Goal: Task Accomplishment & Management: Complete application form

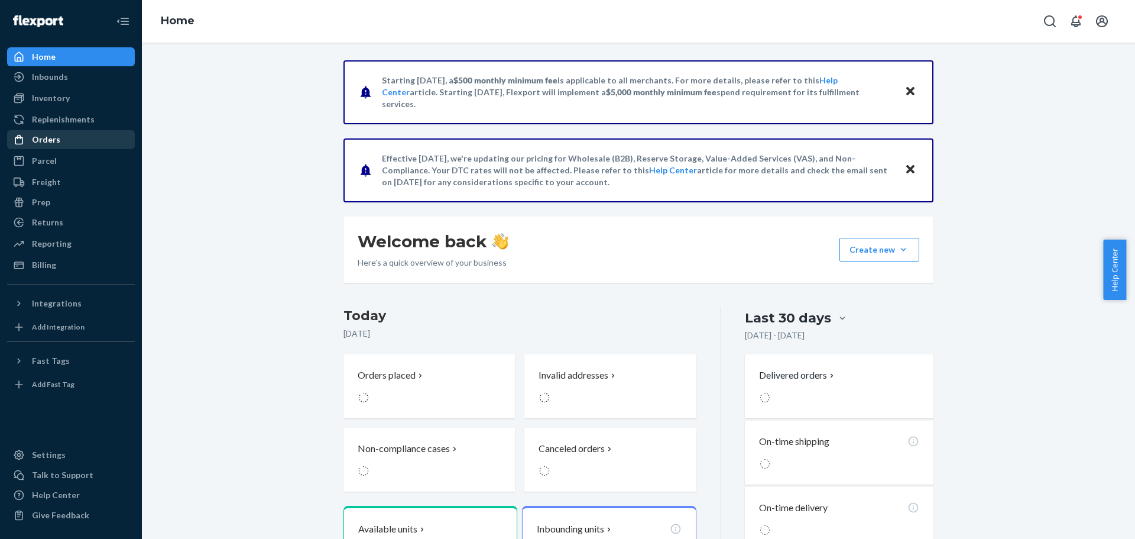
click at [83, 138] on div "Orders" at bounding box center [70, 139] width 125 height 17
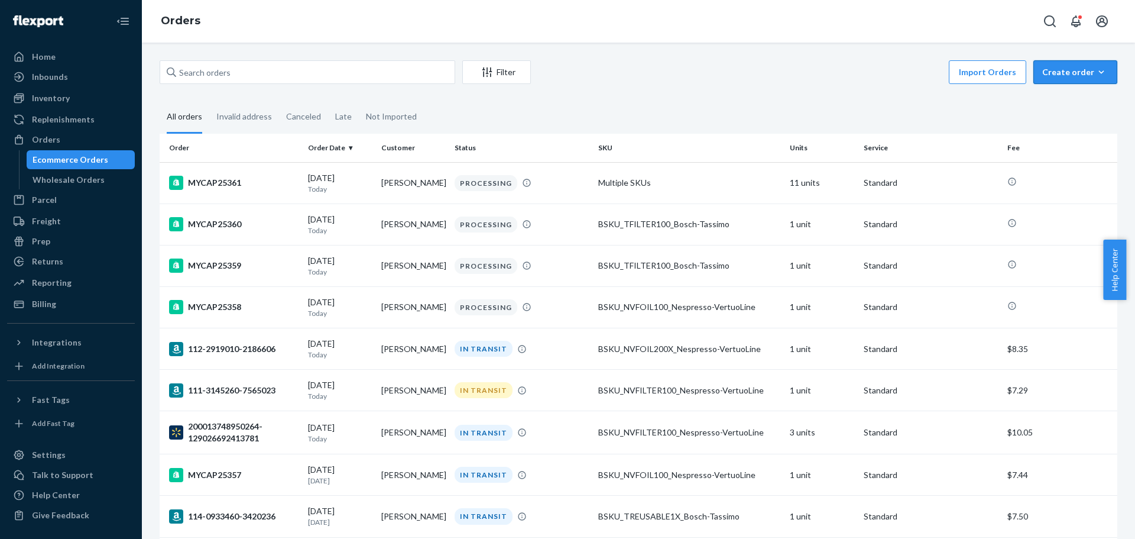
click at [1052, 70] on div "Create order" at bounding box center [1075, 72] width 66 height 12
click at [1051, 99] on span "Ecommerce order" at bounding box center [1082, 100] width 73 height 8
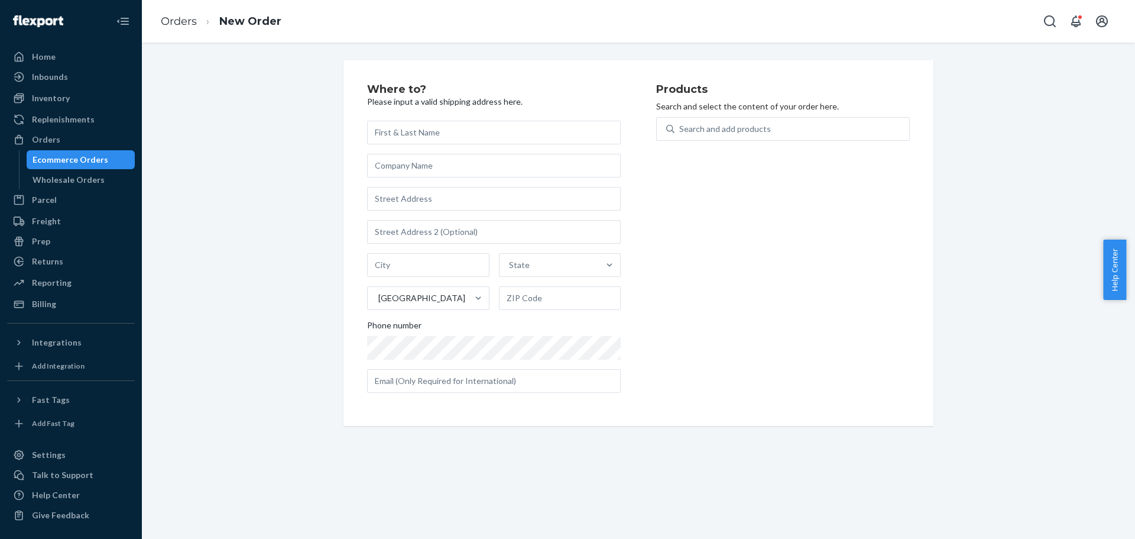
drag, startPoint x: 58, startPoint y: 143, endPoint x: 225, endPoint y: 167, distance: 168.4
click at [58, 143] on div "Orders" at bounding box center [46, 140] width 28 height 12
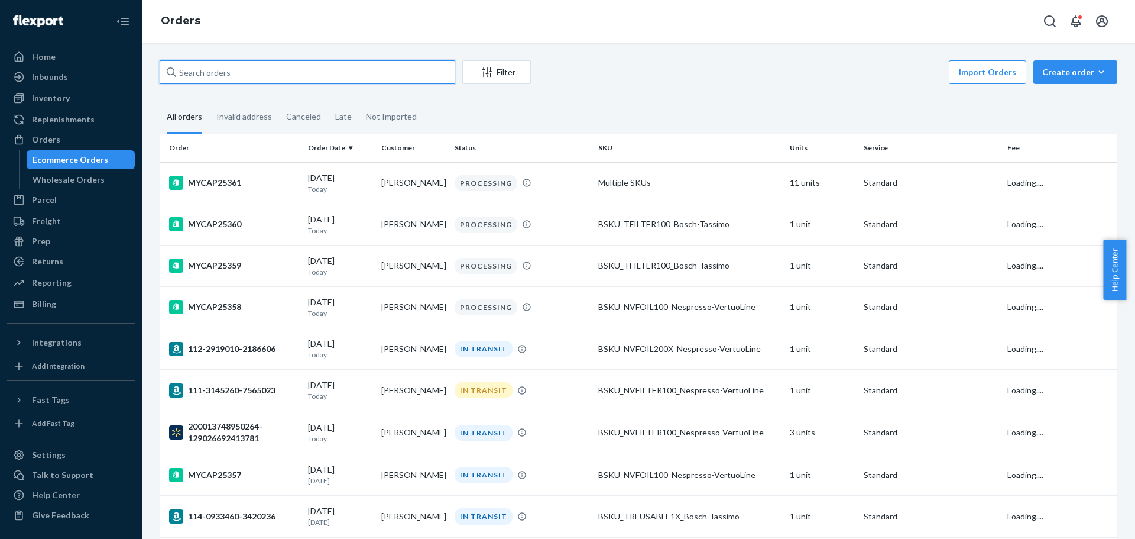
click at [229, 67] on input "text" at bounding box center [308, 72] width 296 height 24
paste input "114-0678287-6066641"
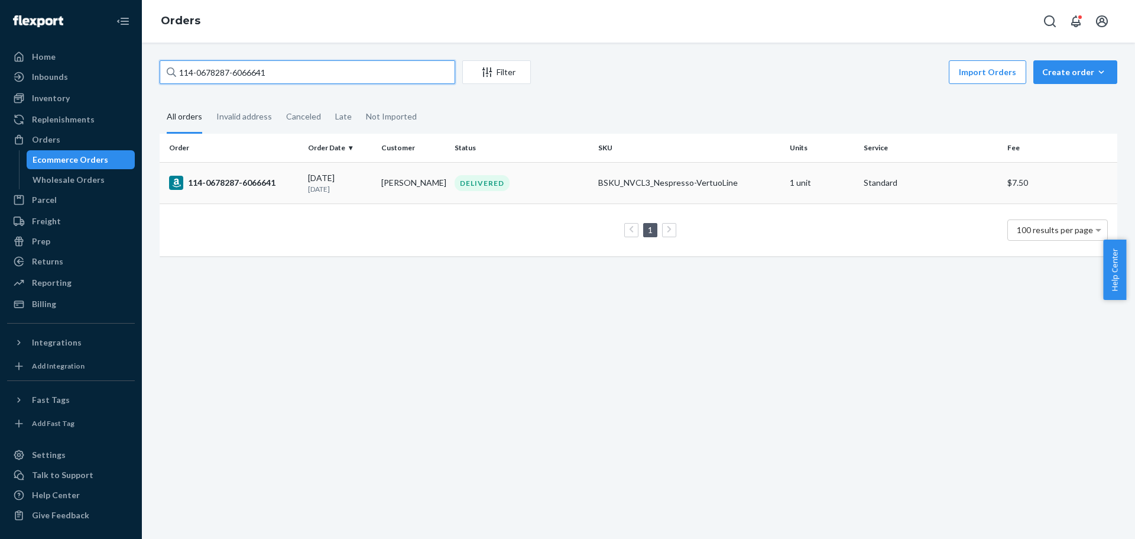
type input "114-0678287-6066641"
click at [222, 187] on div "114-0678287-6066641" at bounding box center [233, 183] width 129 height 14
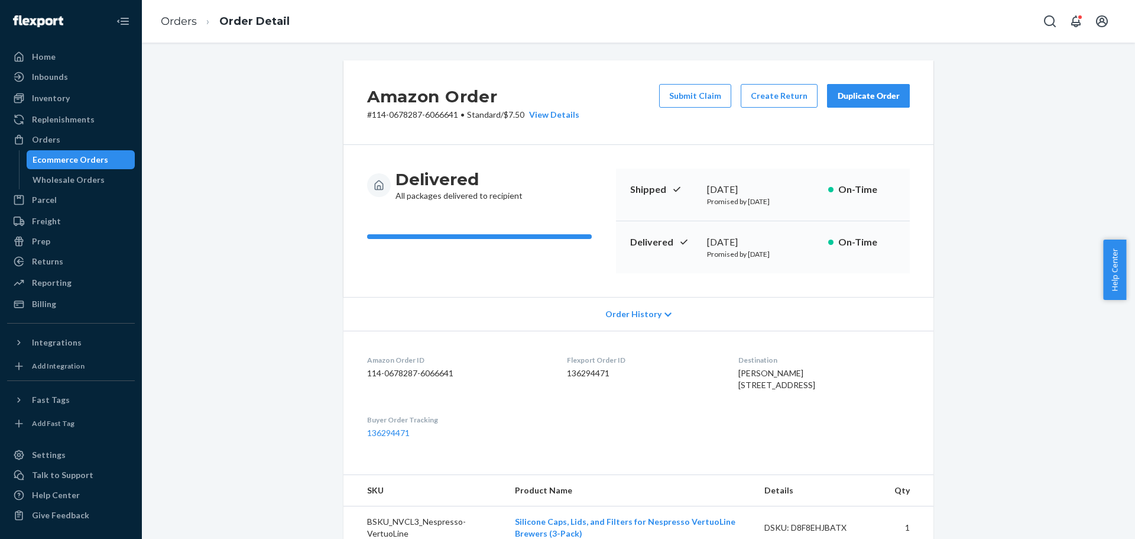
click at [880, 98] on div "Duplicate Order" at bounding box center [868, 96] width 63 height 12
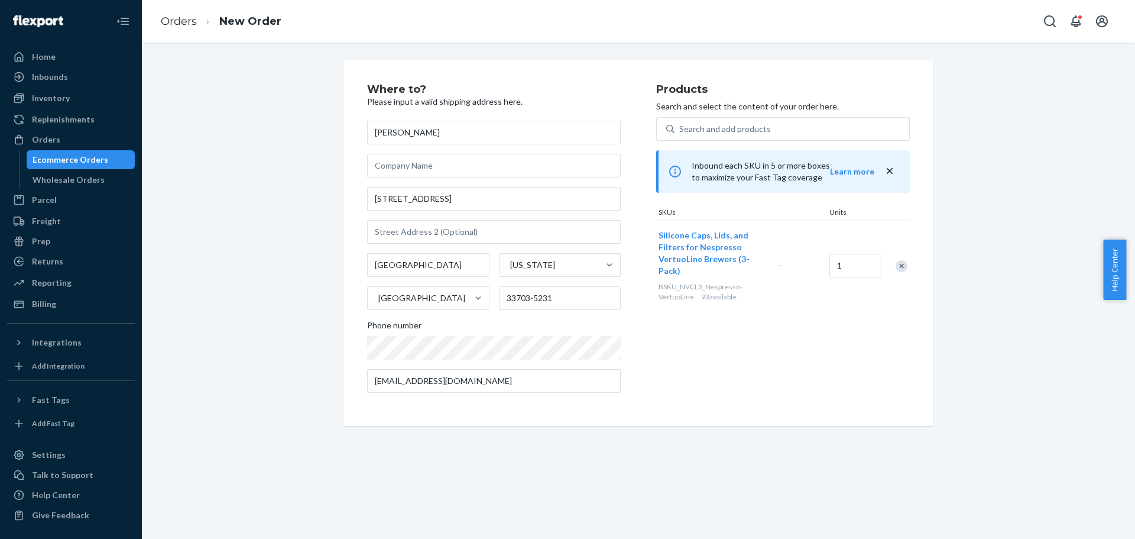
click at [900, 266] on div "Remove Item" at bounding box center [902, 266] width 12 height 12
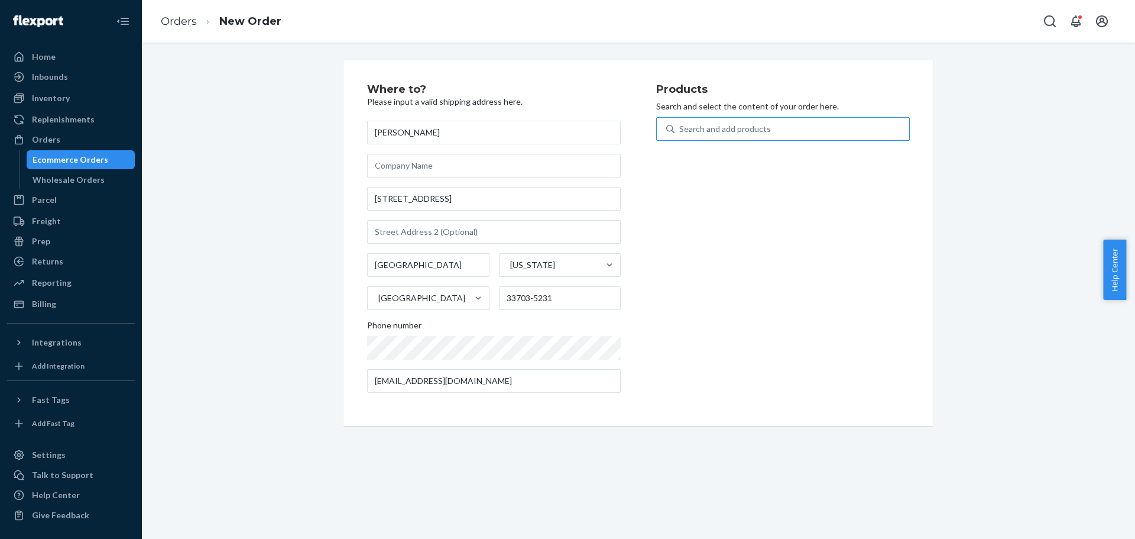
click at [785, 131] on div "Search and add products" at bounding box center [792, 128] width 235 height 21
click at [681, 131] on input "Search and add products" at bounding box center [679, 129] width 1 height 12
type input "filter"
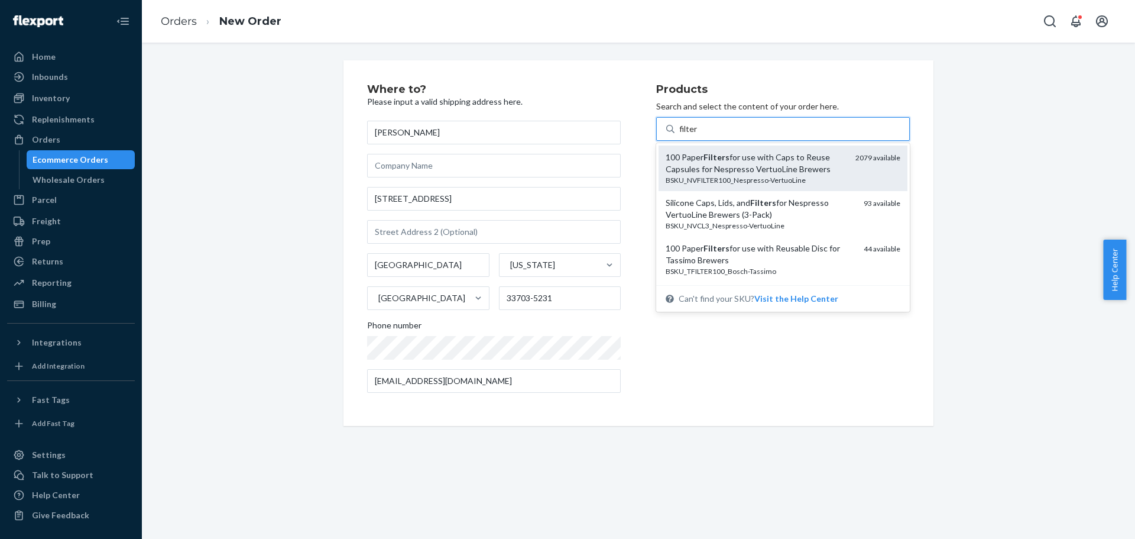
click at [770, 163] on div "100 Paper Filters for use with Caps to Reuse Capsules for Nespresso VertuoLine …" at bounding box center [756, 163] width 180 height 24
click at [698, 135] on input "filter" at bounding box center [688, 129] width 19 height 12
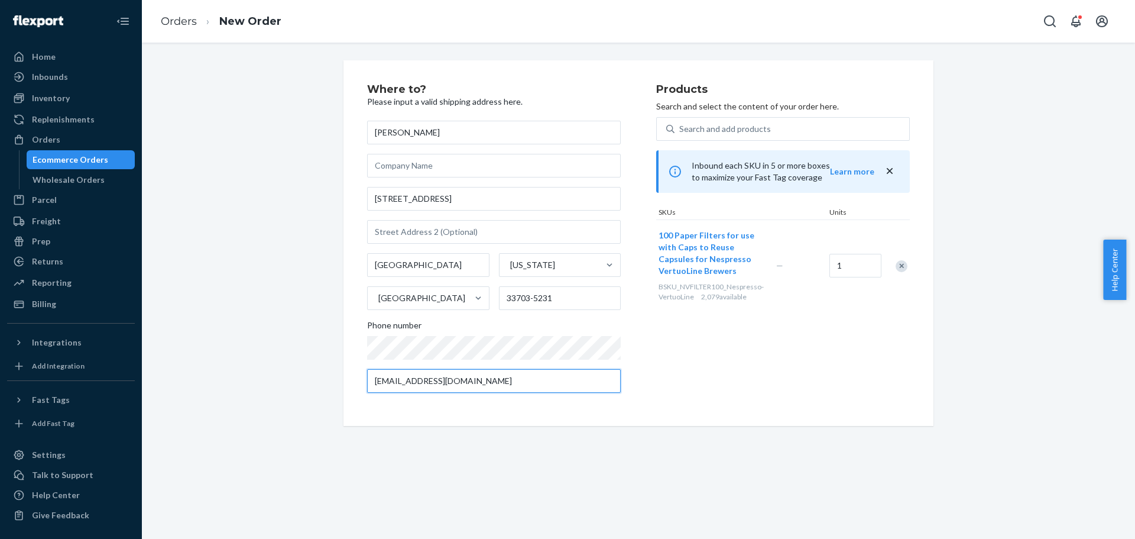
drag, startPoint x: 573, startPoint y: 380, endPoint x: 244, endPoint y: 365, distance: 329.1
click at [244, 365] on div "Where to? Please input a valid shipping address here. Lisette Q Wundermann 1033…" at bounding box center [639, 242] width 976 height 365
click at [726, 388] on div "Products Search and select the content of your order here. Search and add produ…" at bounding box center [783, 243] width 254 height 318
click at [943, 207] on div "Where to? Please input a valid shipping address here. Lisette Q Wundermann 1033…" at bounding box center [639, 242] width 976 height 365
click at [490, 377] on input "text" at bounding box center [494, 381] width 254 height 24
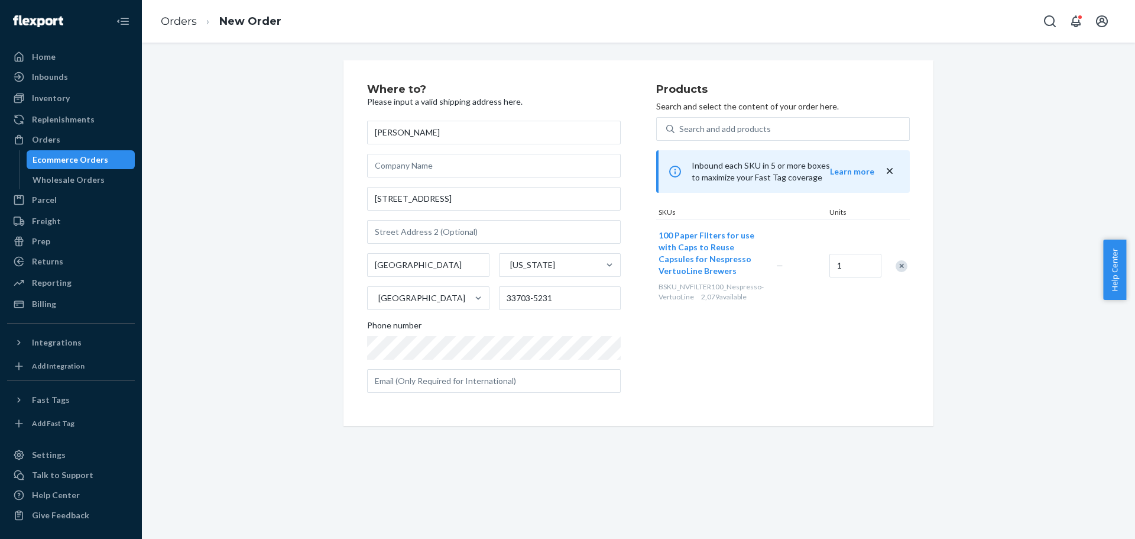
click at [1007, 332] on div "Where to? Please input a valid shipping address here. Lisette Q Wundermann 1033…" at bounding box center [639, 242] width 976 height 365
drag, startPoint x: 563, startPoint y: 422, endPoint x: 893, endPoint y: 325, distance: 343.1
click at [893, 325] on div "Products Search and select the content of your order here. Search and add produ…" at bounding box center [783, 243] width 254 height 318
drag, startPoint x: 558, startPoint y: 299, endPoint x: 439, endPoint y: 293, distance: 119.6
click at [439, 293] on div "Saint Petersburg Florida United States 33703-5231" at bounding box center [494, 281] width 254 height 57
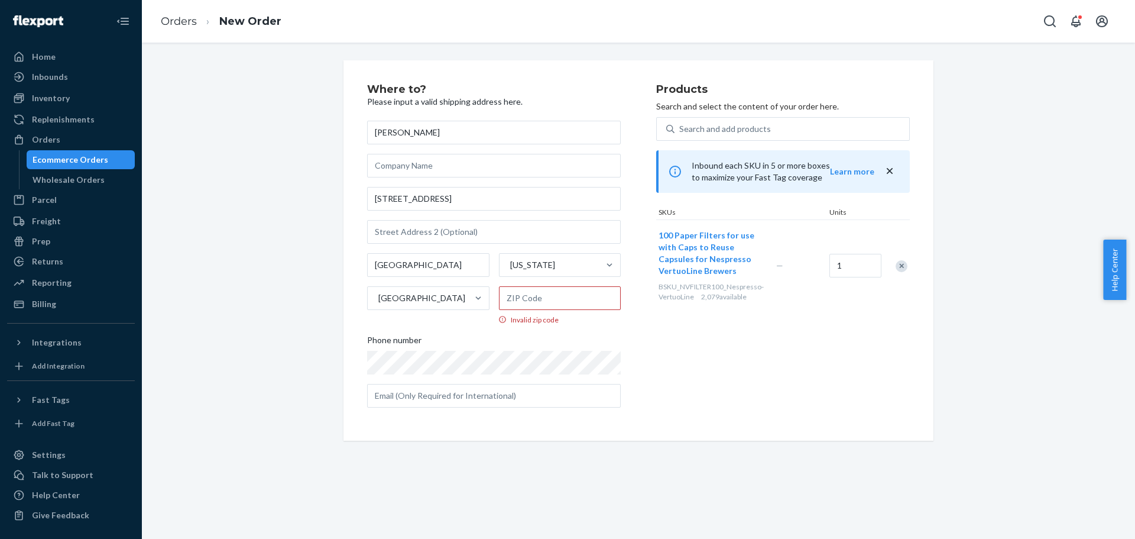
click at [726, 396] on div "Products Search and select the content of your order here. Search and add produ…" at bounding box center [783, 250] width 254 height 333
click at [183, 20] on link "Orders" at bounding box center [179, 21] width 36 height 13
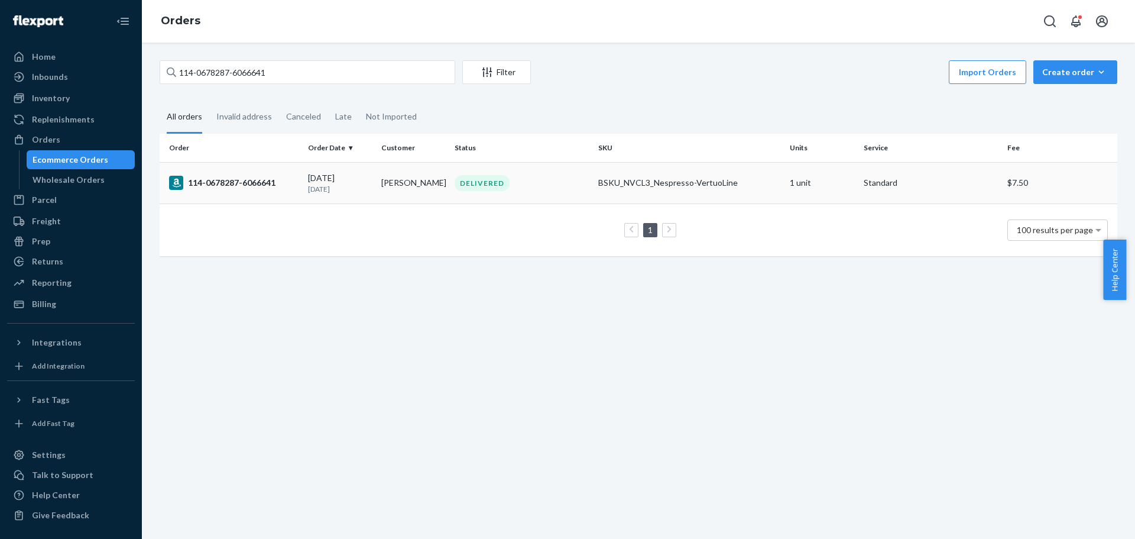
click at [406, 181] on td "[PERSON_NAME]" at bounding box center [413, 182] width 73 height 41
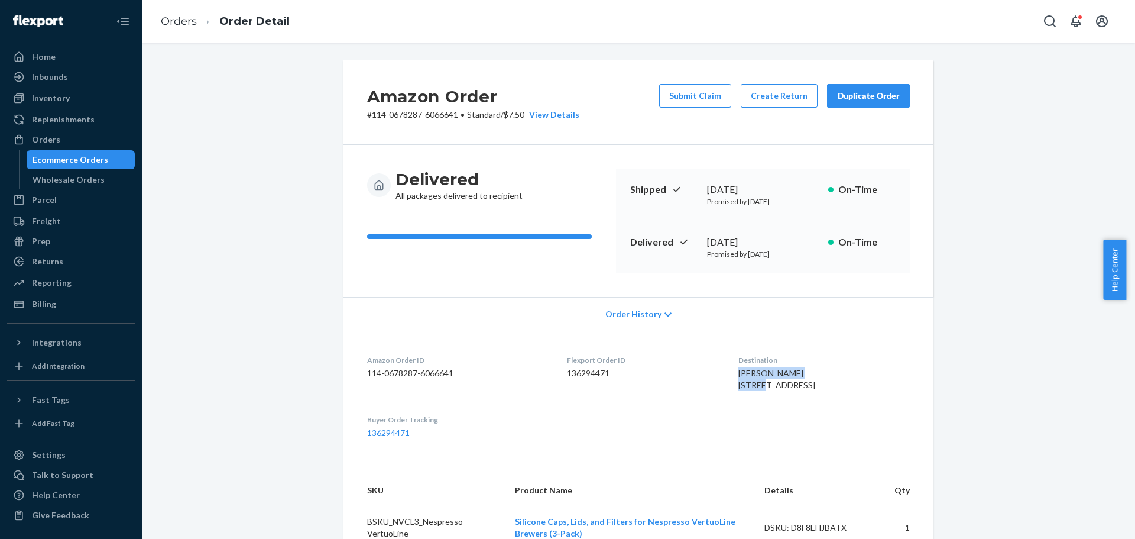
drag, startPoint x: 781, startPoint y: 370, endPoint x: 705, endPoint y: 370, distance: 75.7
click at [738, 370] on div "[PERSON_NAME] [STREET_ADDRESS]" at bounding box center [823, 379] width 171 height 24
copy span "[PERSON_NAME]"
drag, startPoint x: 770, startPoint y: 384, endPoint x: 705, endPoint y: 385, distance: 65.1
click at [738, 385] on div "[PERSON_NAME] [STREET_ADDRESS]" at bounding box center [823, 379] width 171 height 24
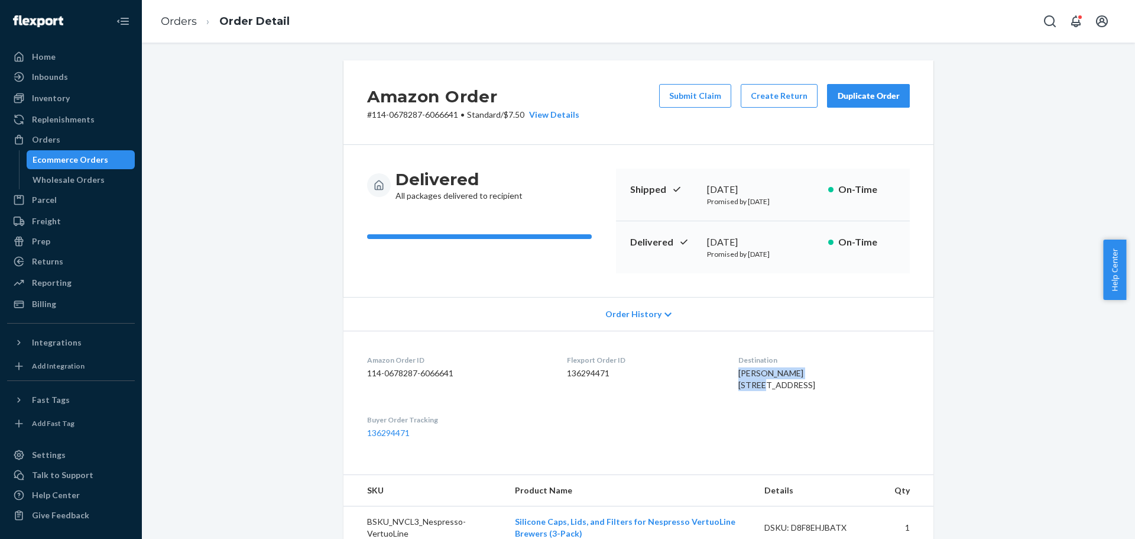
copy span "[STREET_ADDRESS]"
drag, startPoint x: 764, startPoint y: 396, endPoint x: 705, endPoint y: 398, distance: 58.6
click at [738, 390] on span "[PERSON_NAME] [STREET_ADDRESS]" at bounding box center [776, 379] width 77 height 22
copy span "[GEOGRAPHIC_DATA]"
drag, startPoint x: 825, startPoint y: 394, endPoint x: 780, endPoint y: 396, distance: 45.5
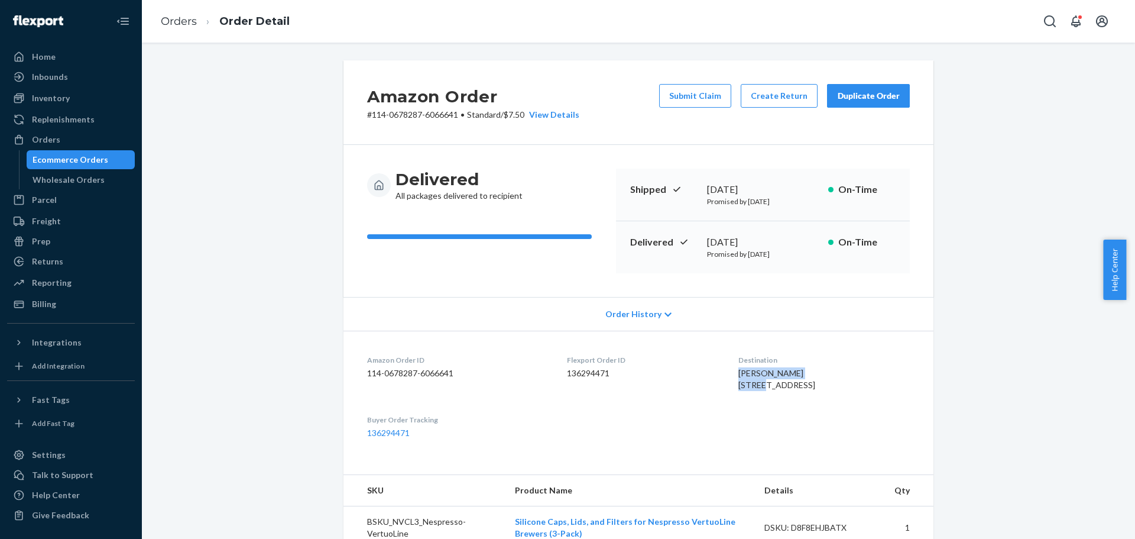
click at [780, 391] on div "[PERSON_NAME] [STREET_ADDRESS]" at bounding box center [823, 379] width 171 height 24
copy span "33703-5231"
click at [850, 95] on div "Duplicate Order" at bounding box center [868, 96] width 63 height 12
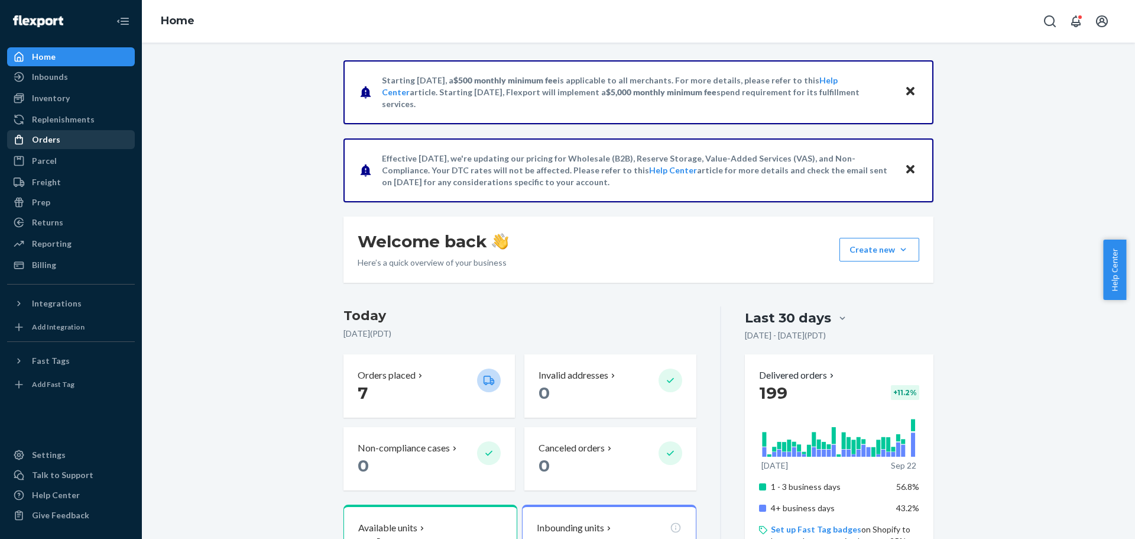
click at [49, 141] on div "Orders" at bounding box center [46, 140] width 28 height 12
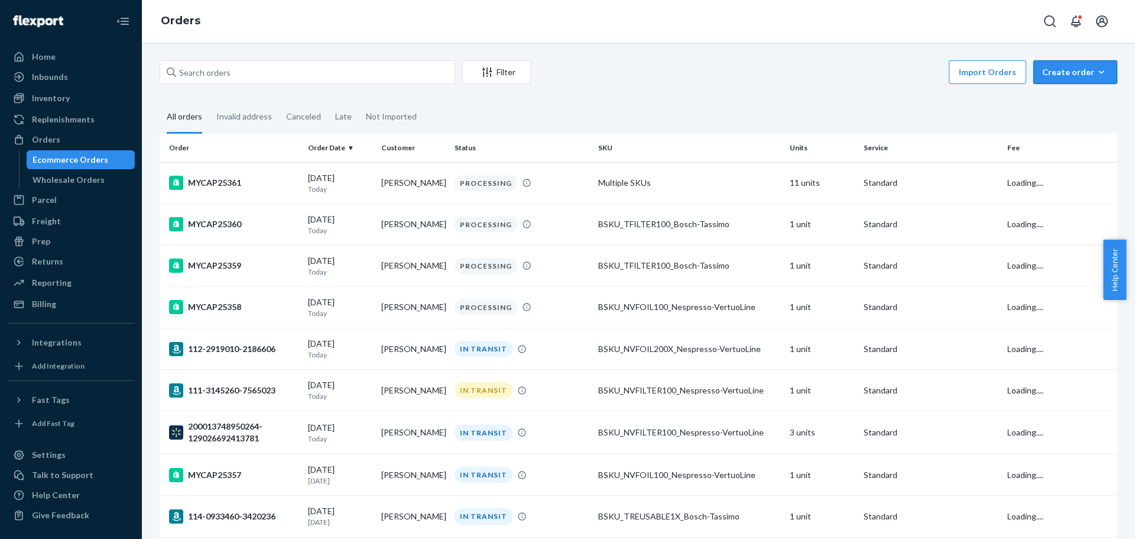
click at [1060, 76] on div "Create order" at bounding box center [1075, 72] width 66 height 12
click at [1058, 102] on span "Ecommerce order" at bounding box center [1082, 100] width 73 height 8
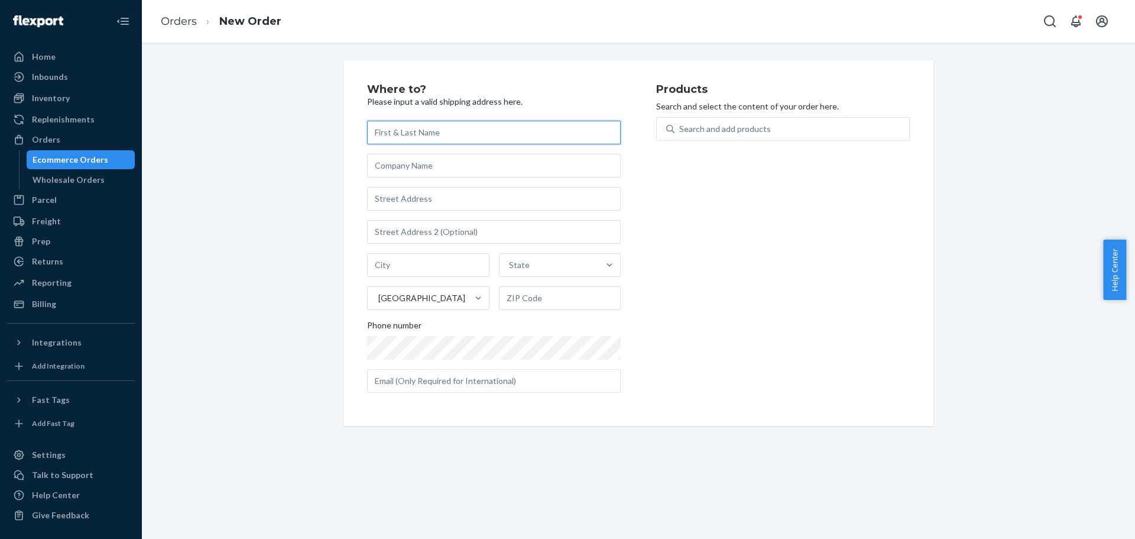
paste input "[PERSON_NAME]"
type input "[PERSON_NAME]"
click at [389, 203] on input "text" at bounding box center [494, 199] width 254 height 24
paste input "[STREET_ADDRESS]"
type input "[STREET_ADDRESS]"
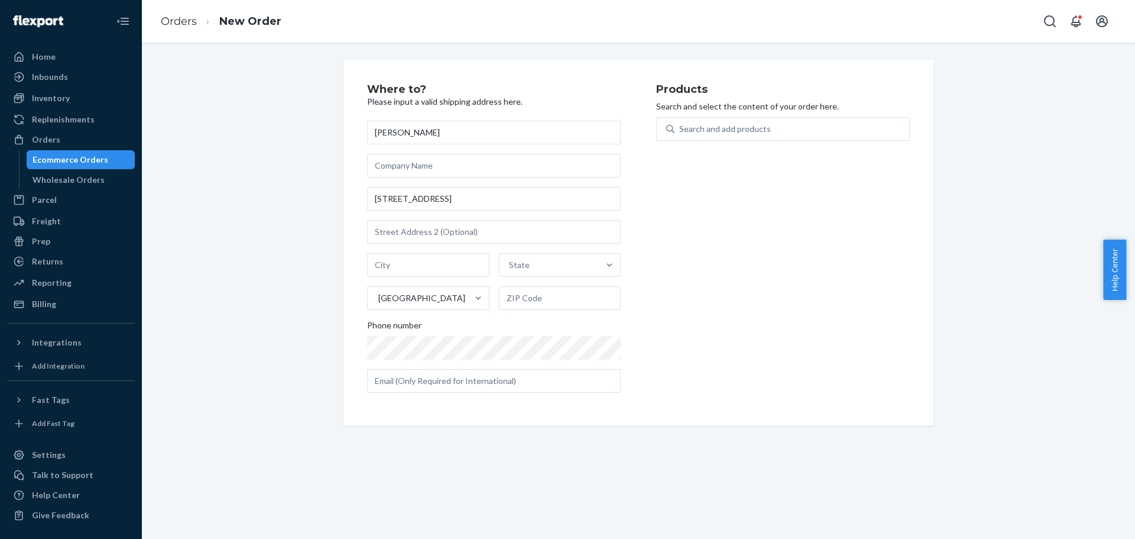
click at [299, 285] on div "Where to? Please input a valid shipping address here. [PERSON_NAME] [STREET_ADD…" at bounding box center [639, 242] width 976 height 365
click at [407, 264] on input "text" at bounding box center [428, 265] width 122 height 24
click at [687, 367] on div "Products Search and select the content of your order here. Search and add produ…" at bounding box center [783, 243] width 254 height 318
click at [398, 268] on input "text" at bounding box center [428, 265] width 122 height 24
paste input "[GEOGRAPHIC_DATA]"
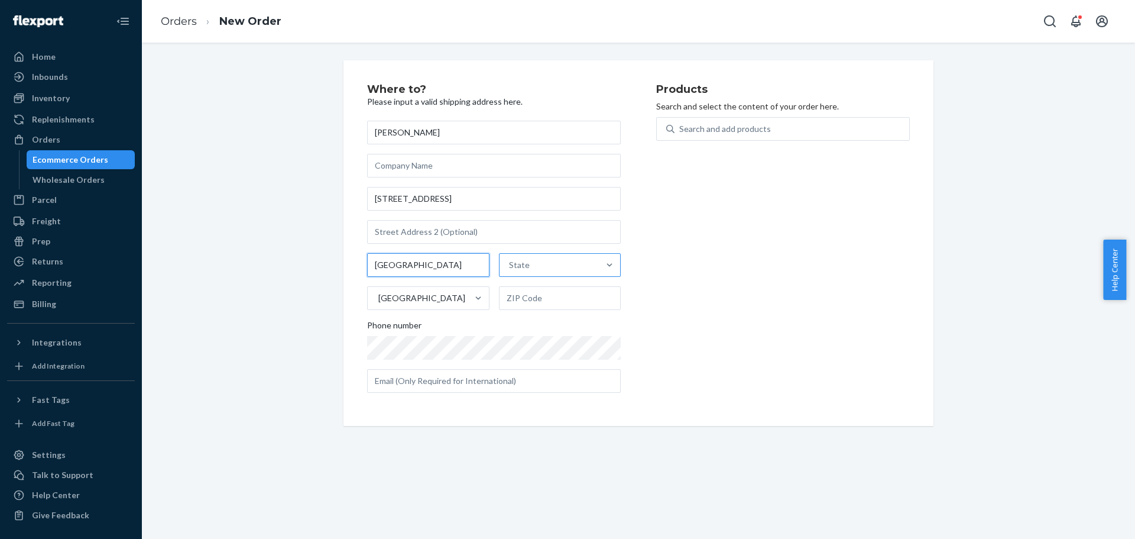
type input "[GEOGRAPHIC_DATA]"
click at [524, 265] on div "State" at bounding box center [550, 265] width 100 height 24
click at [510, 265] on input "option [US_STATE] focused, 1 of 59. 59 results available. Use Up and Down to ch…" at bounding box center [509, 265] width 1 height 12
type input "fl"
click at [524, 291] on div "[US_STATE]" at bounding box center [558, 293] width 119 height 24
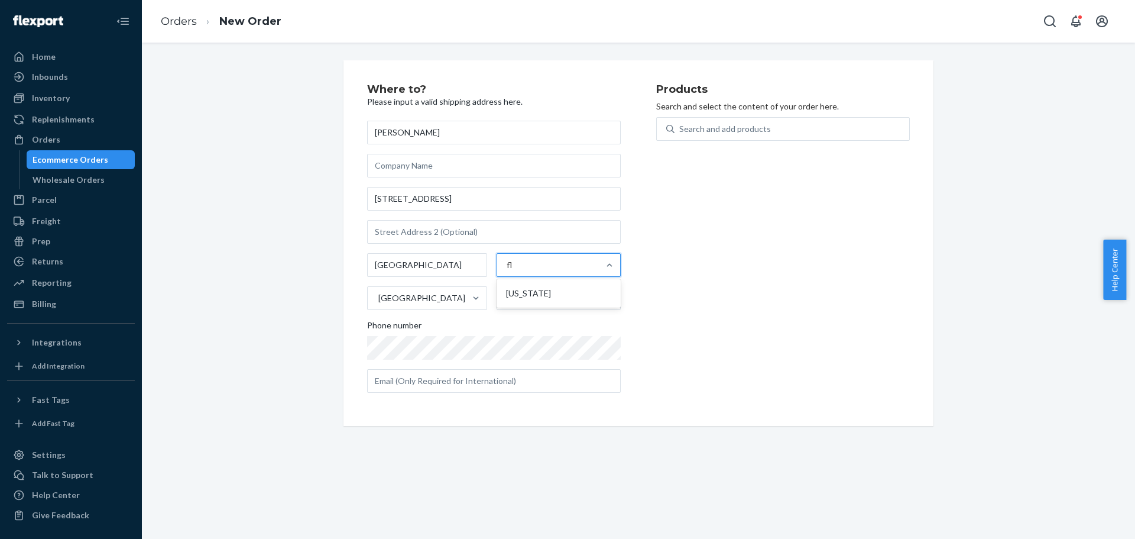
click at [513, 271] on input "fl" at bounding box center [510, 265] width 6 height 12
click at [754, 312] on div "Products Search and select the content of your order here. Search and add produ…" at bounding box center [783, 243] width 254 height 318
click at [576, 298] on input "text" at bounding box center [560, 298] width 122 height 24
paste input "33703-5231"
type input "33703-5231"
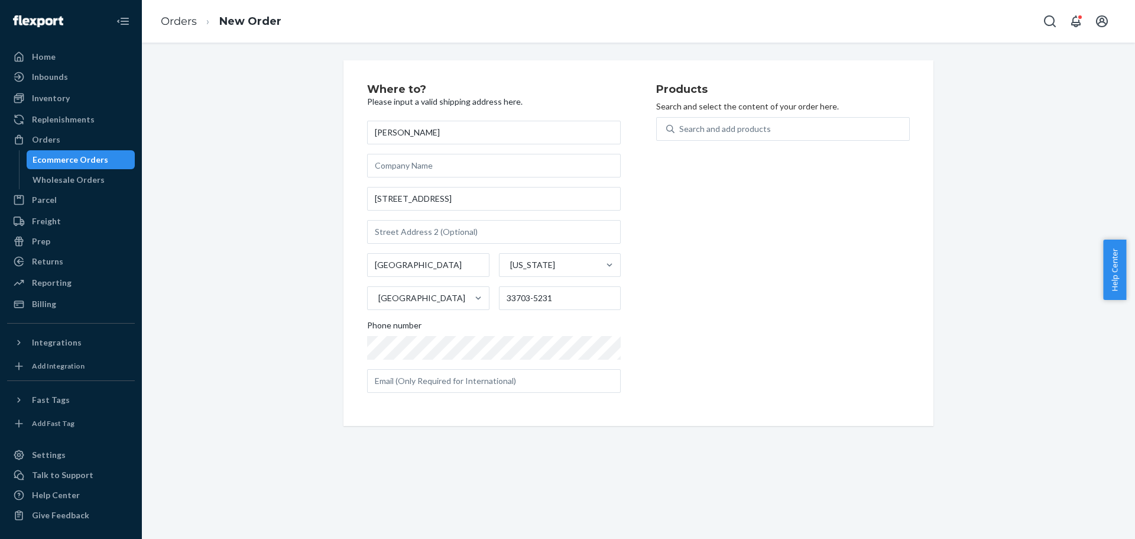
click at [753, 264] on div "Products Search and select the content of your order here. Search and add produ…" at bounding box center [783, 243] width 254 height 318
click at [741, 131] on div "Search and add products" at bounding box center [725, 129] width 92 height 12
click at [681, 131] on input "Search and add products" at bounding box center [679, 129] width 1 height 12
type input "filter"
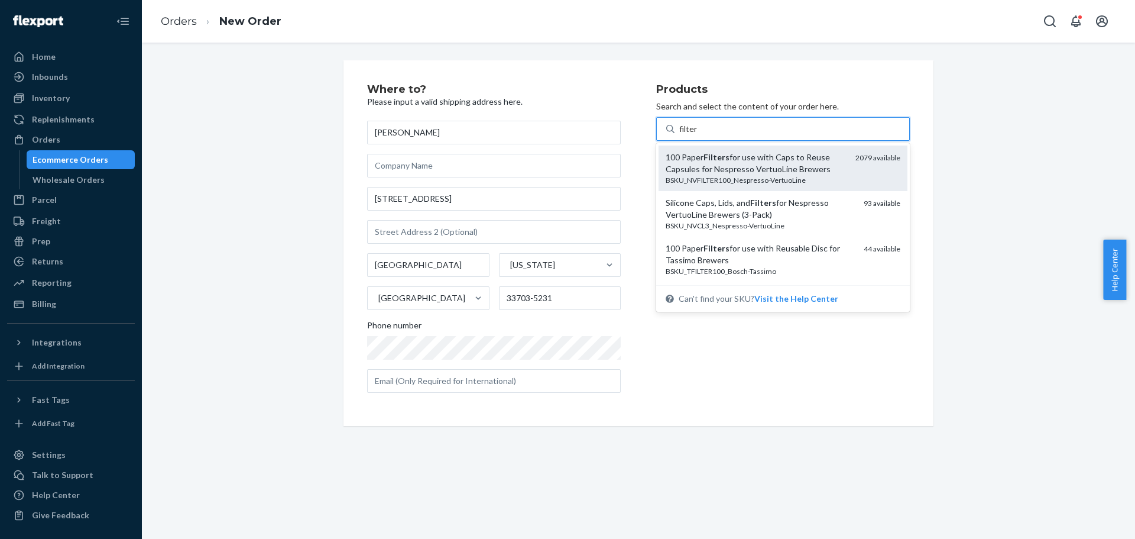
click at [738, 161] on div "100 Paper Filters for use with Caps to Reuse Capsules for Nespresso VertuoLine …" at bounding box center [756, 163] width 180 height 24
click at [698, 135] on input "filter" at bounding box center [688, 129] width 19 height 12
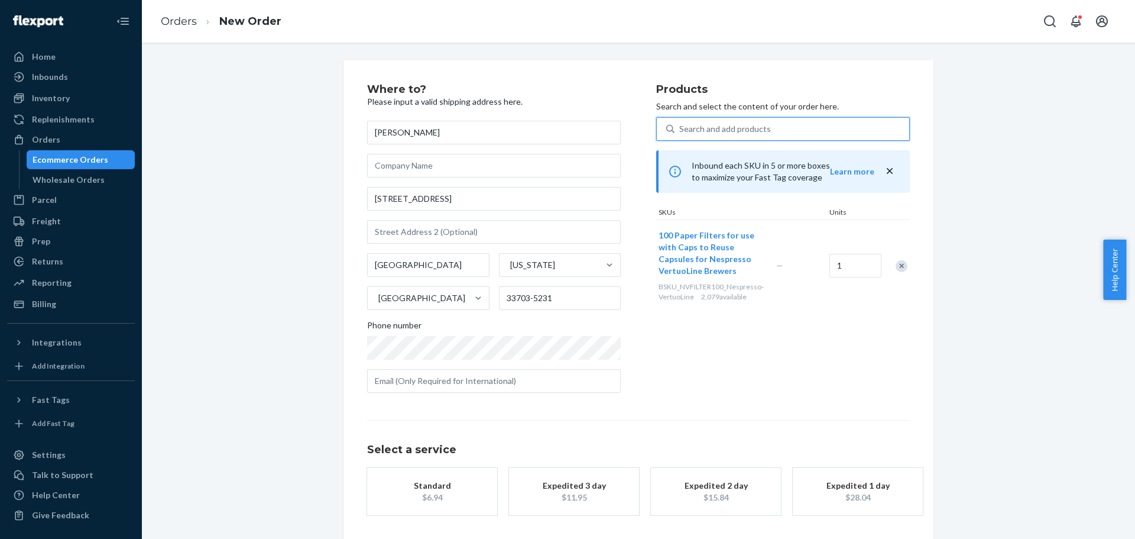
scroll to position [47, 0]
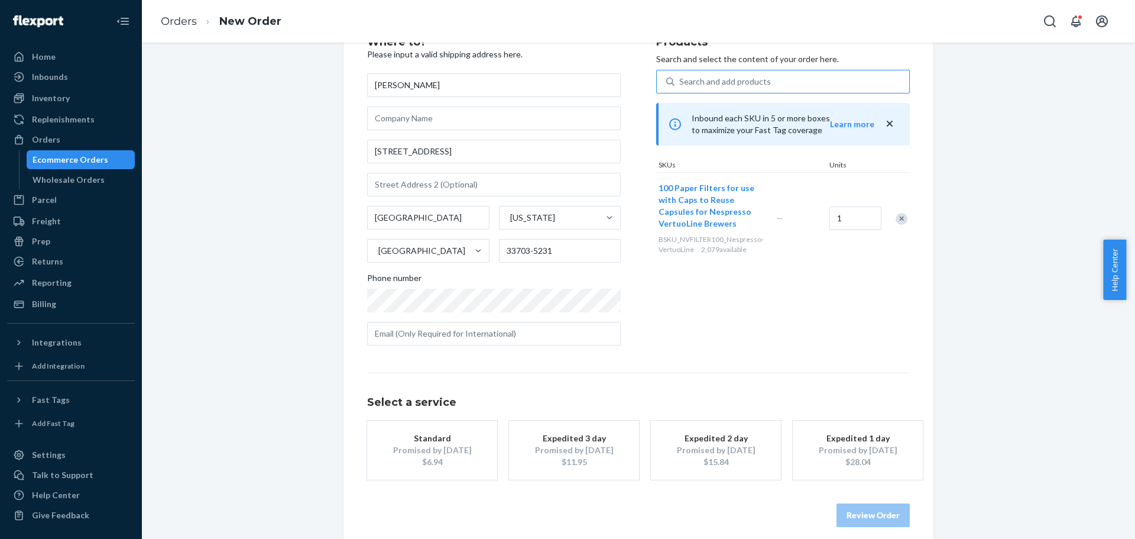
click at [793, 297] on div "Products Search and select the content of your order here. Search and add produ…" at bounding box center [783, 196] width 254 height 318
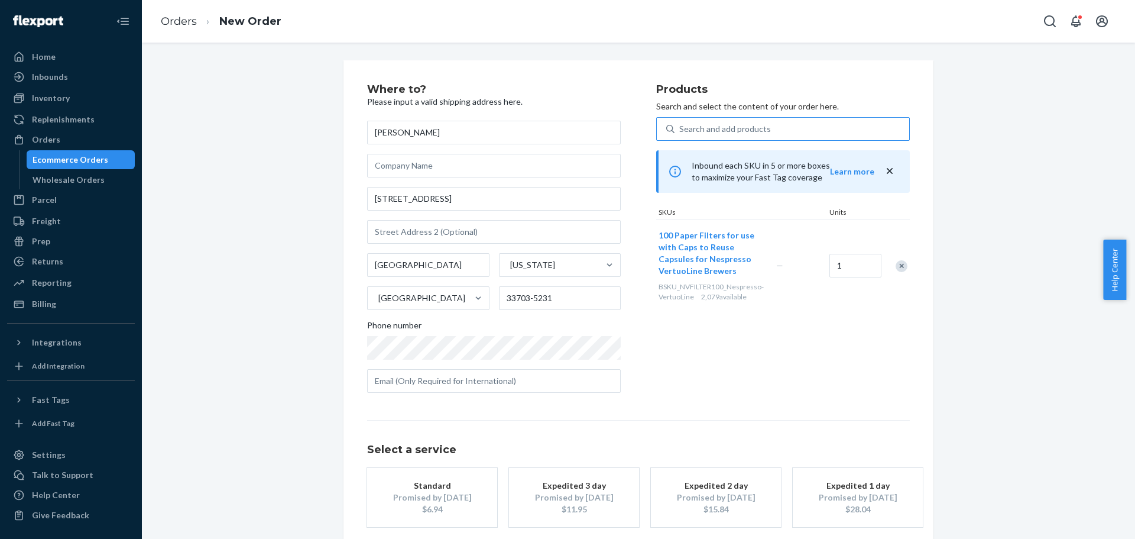
scroll to position [59, 0]
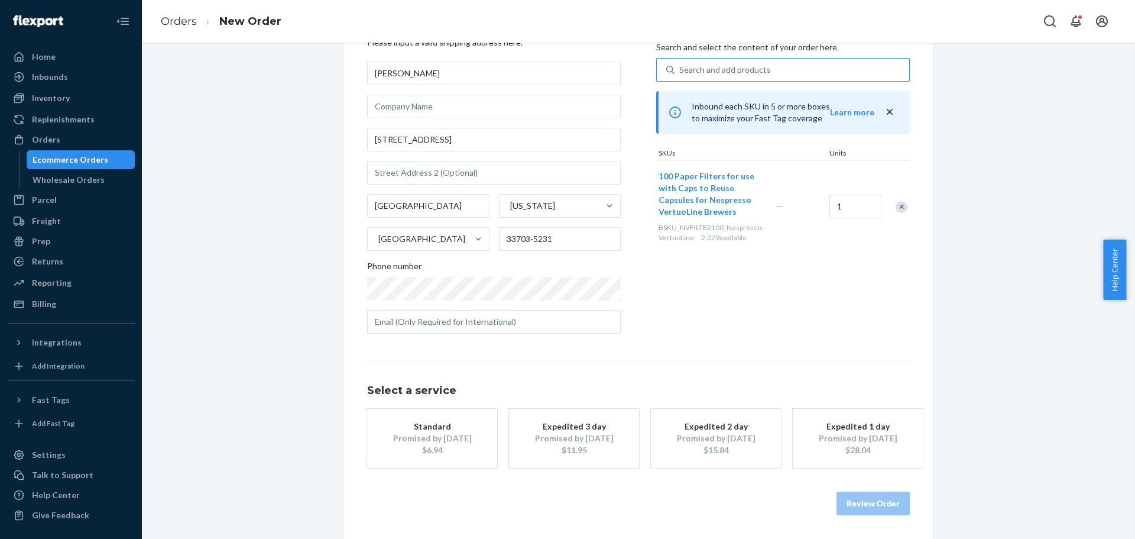
click at [875, 435] on div "Promised by [DATE]" at bounding box center [858, 438] width 95 height 12
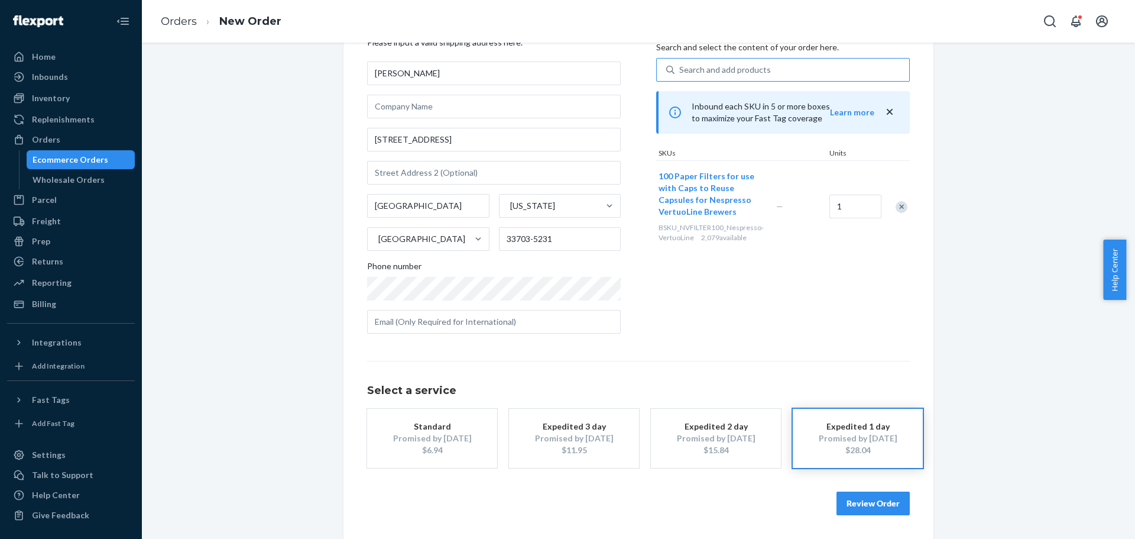
click at [434, 433] on div "Promised by [DATE]" at bounding box center [432, 438] width 95 height 12
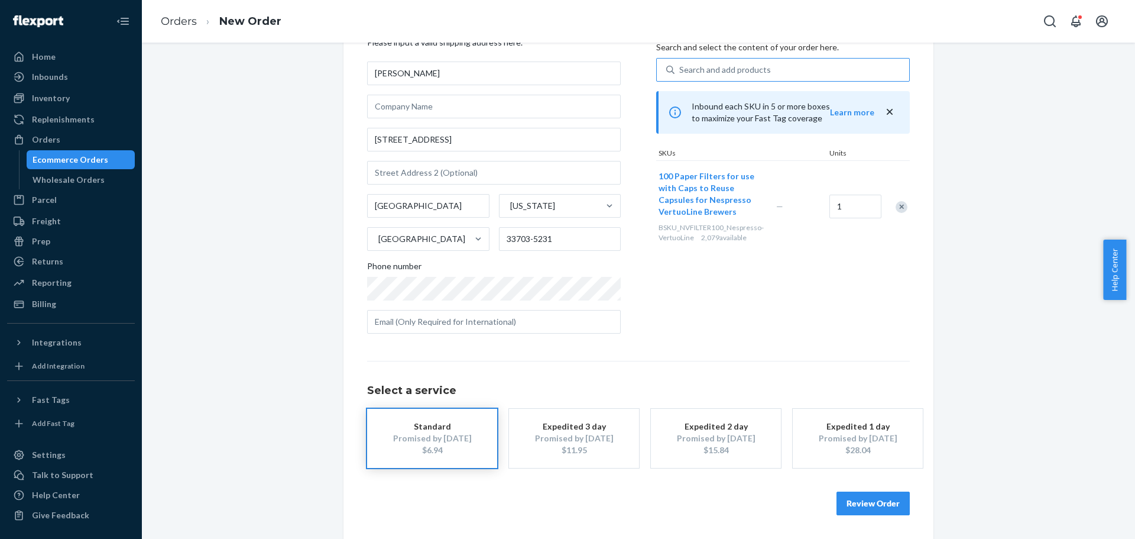
click at [886, 504] on button "Review Order" at bounding box center [873, 503] width 73 height 24
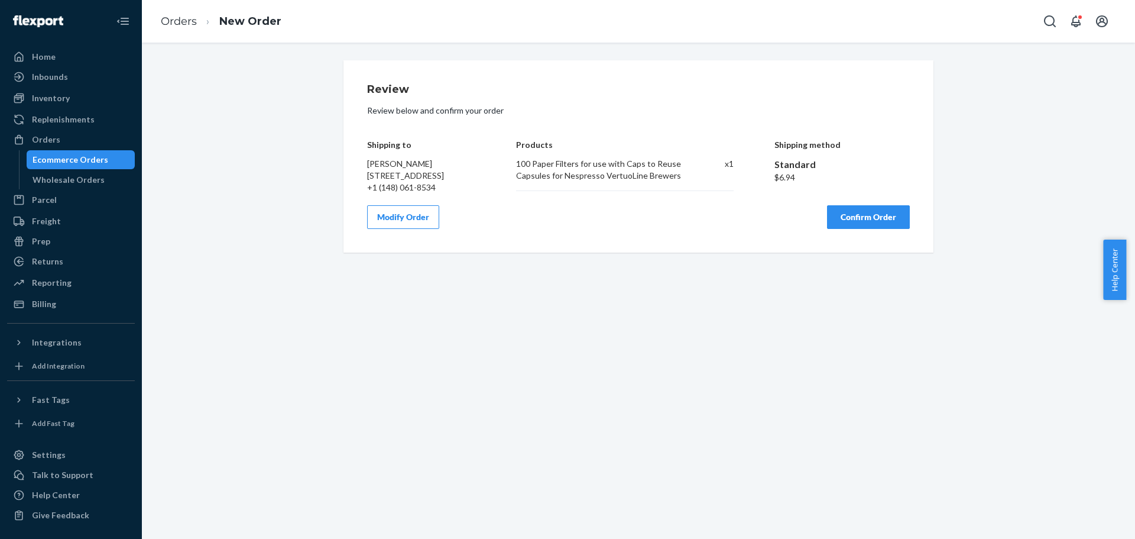
scroll to position [0, 0]
click at [880, 229] on button "Confirm Order" at bounding box center [868, 217] width 83 height 24
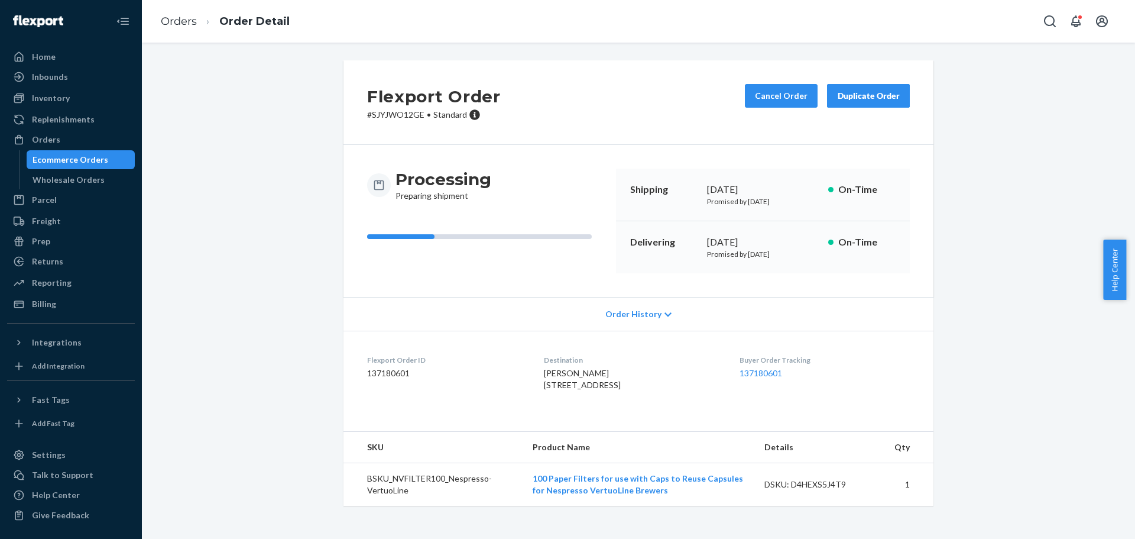
scroll to position [5, 0]
click at [764, 368] on link "137180601" at bounding box center [761, 373] width 43 height 10
